Goal: Information Seeking & Learning: Learn about a topic

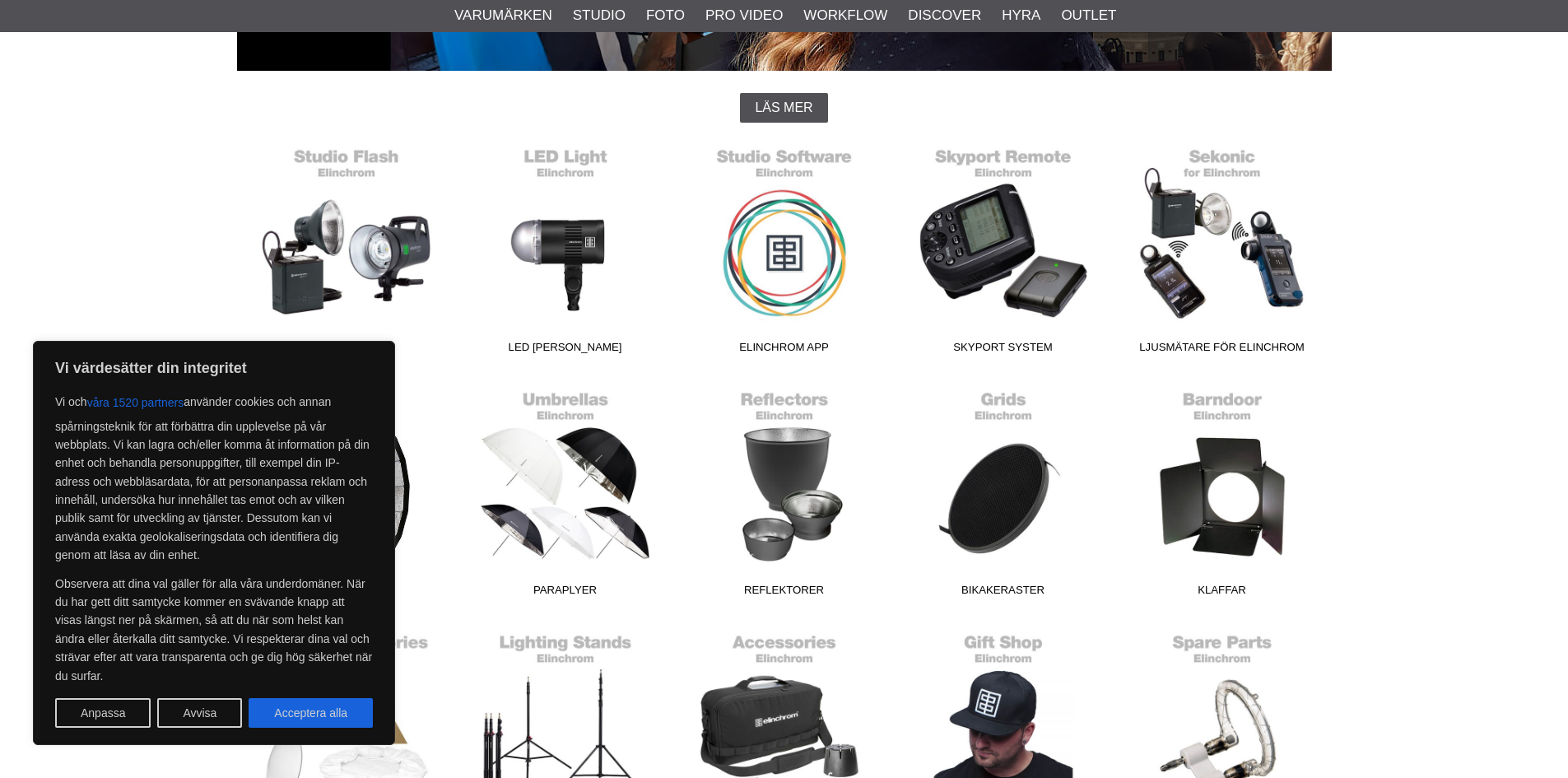
scroll to position [411, 0]
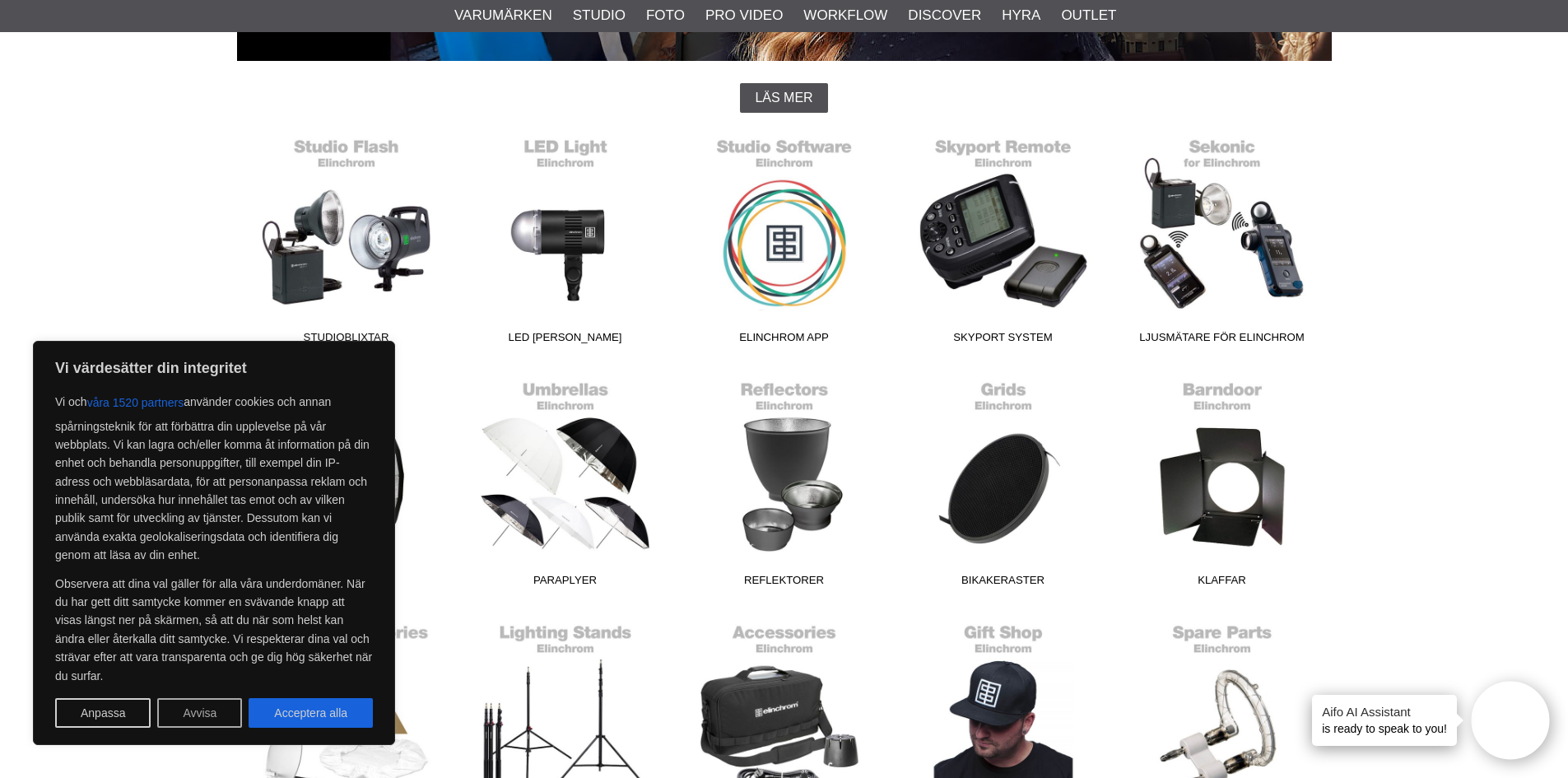
click at [183, 713] on button "Avvisa" at bounding box center [199, 713] width 85 height 29
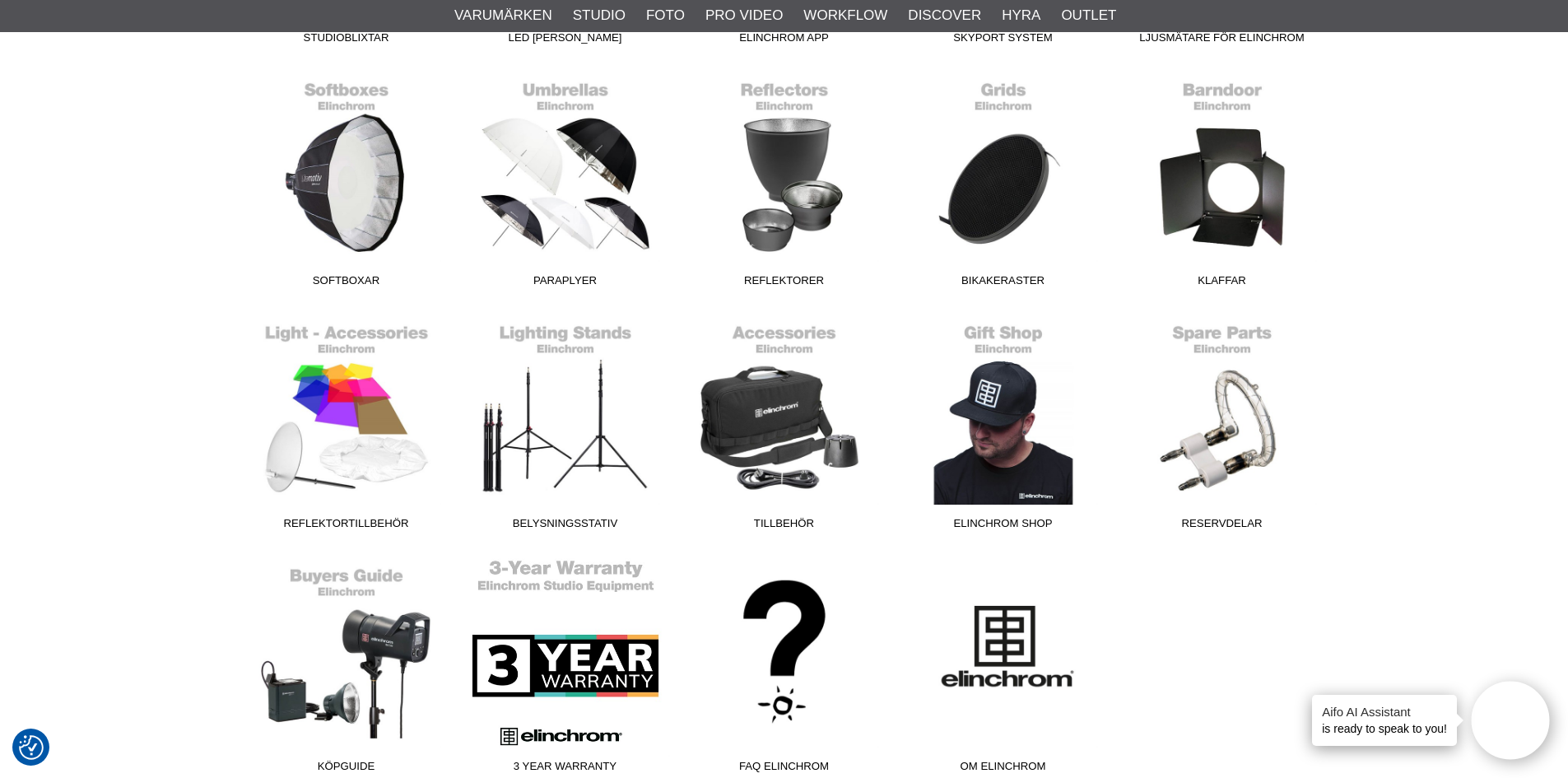
scroll to position [740, 0]
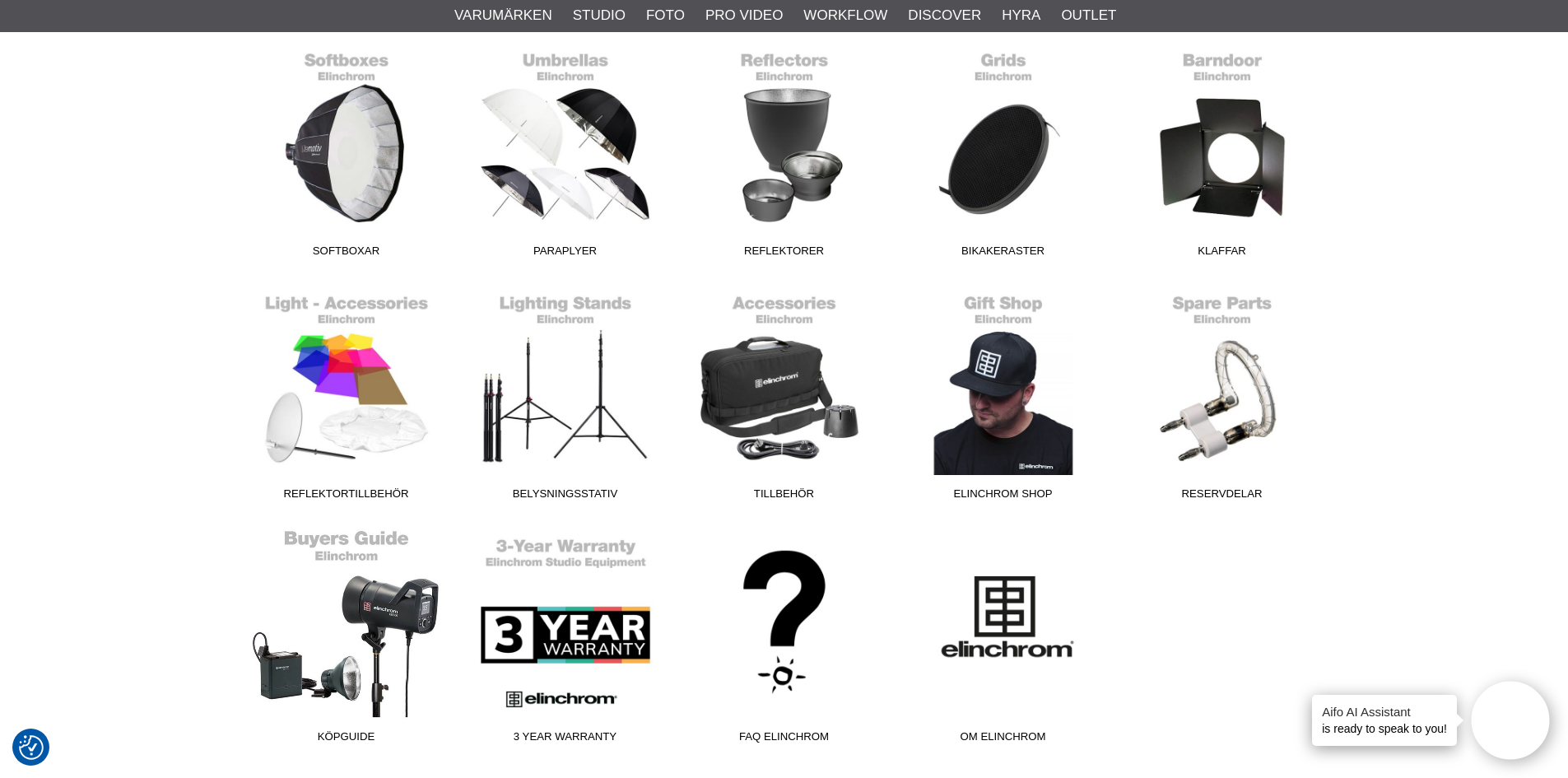
click at [375, 618] on link "Köpguide" at bounding box center [346, 639] width 219 height 222
